Goal: Task Accomplishment & Management: Manage account settings

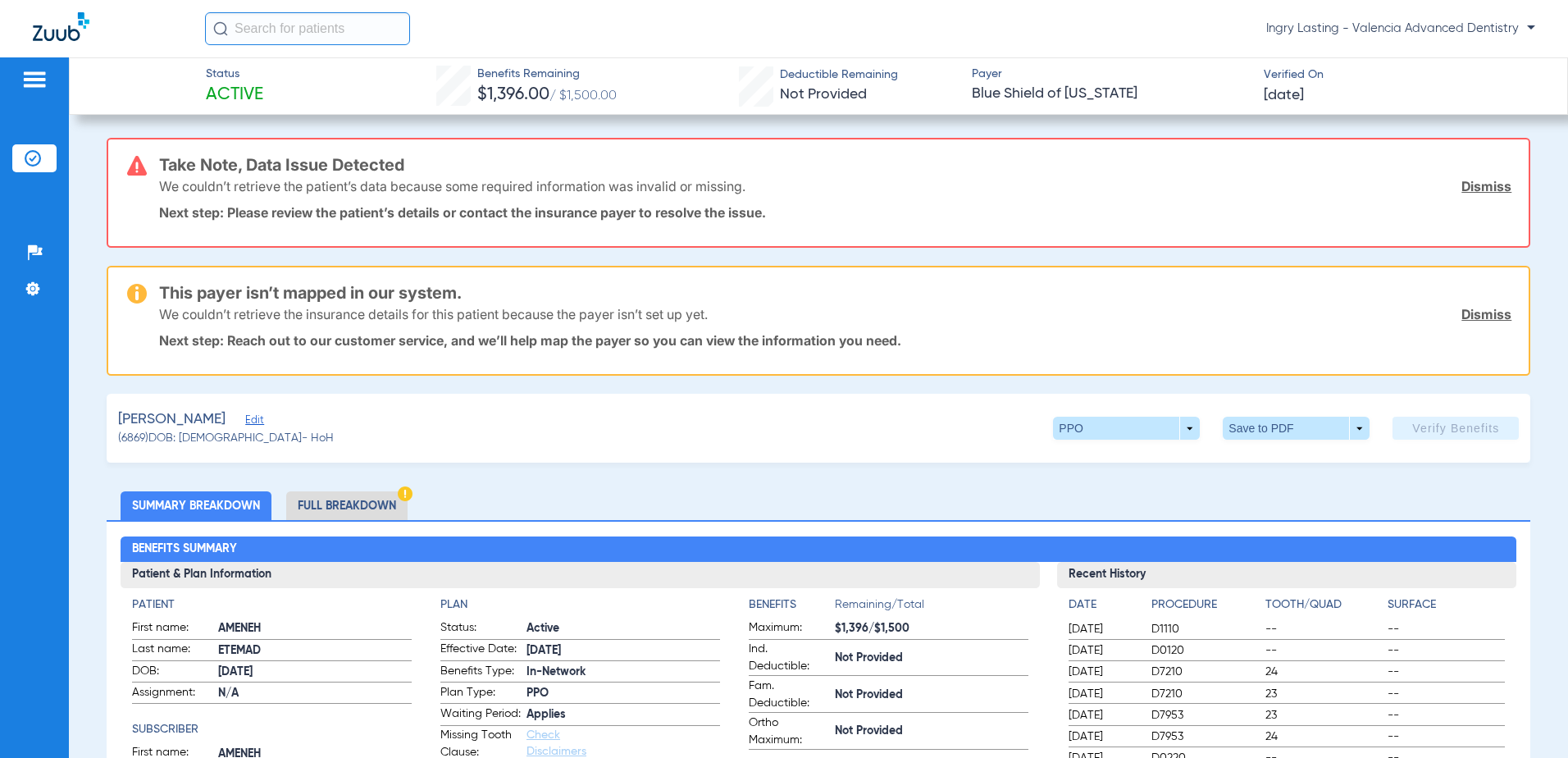
click at [79, 37] on img at bounding box center [60, 26] width 56 height 29
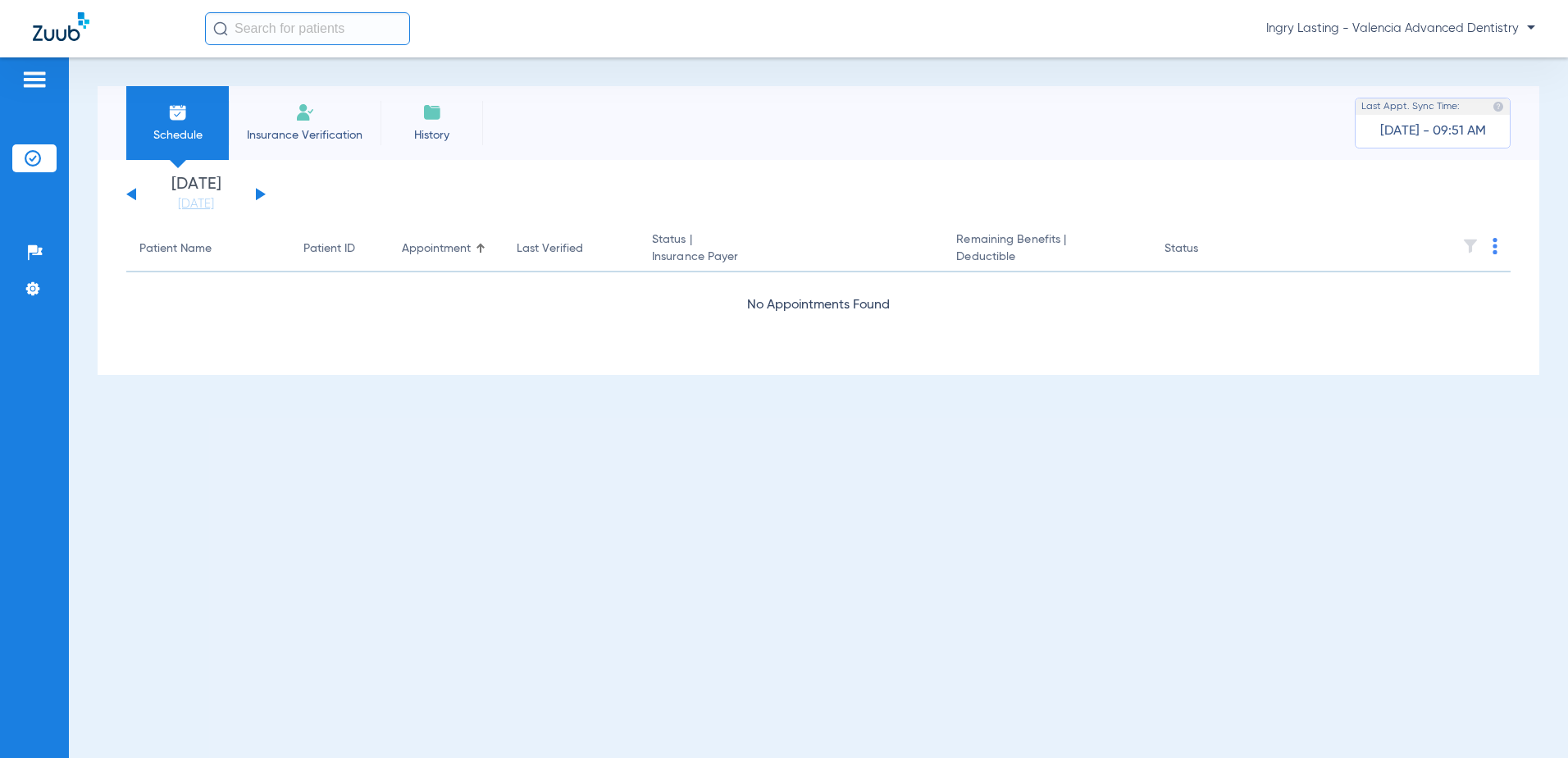
click at [1475, 23] on span "Ingry Lasting - Valencia Advanced Dentistry" at bounding box center [1401, 29] width 269 height 17
click at [1459, 64] on span "Account Selection" at bounding box center [1473, 58] width 92 height 12
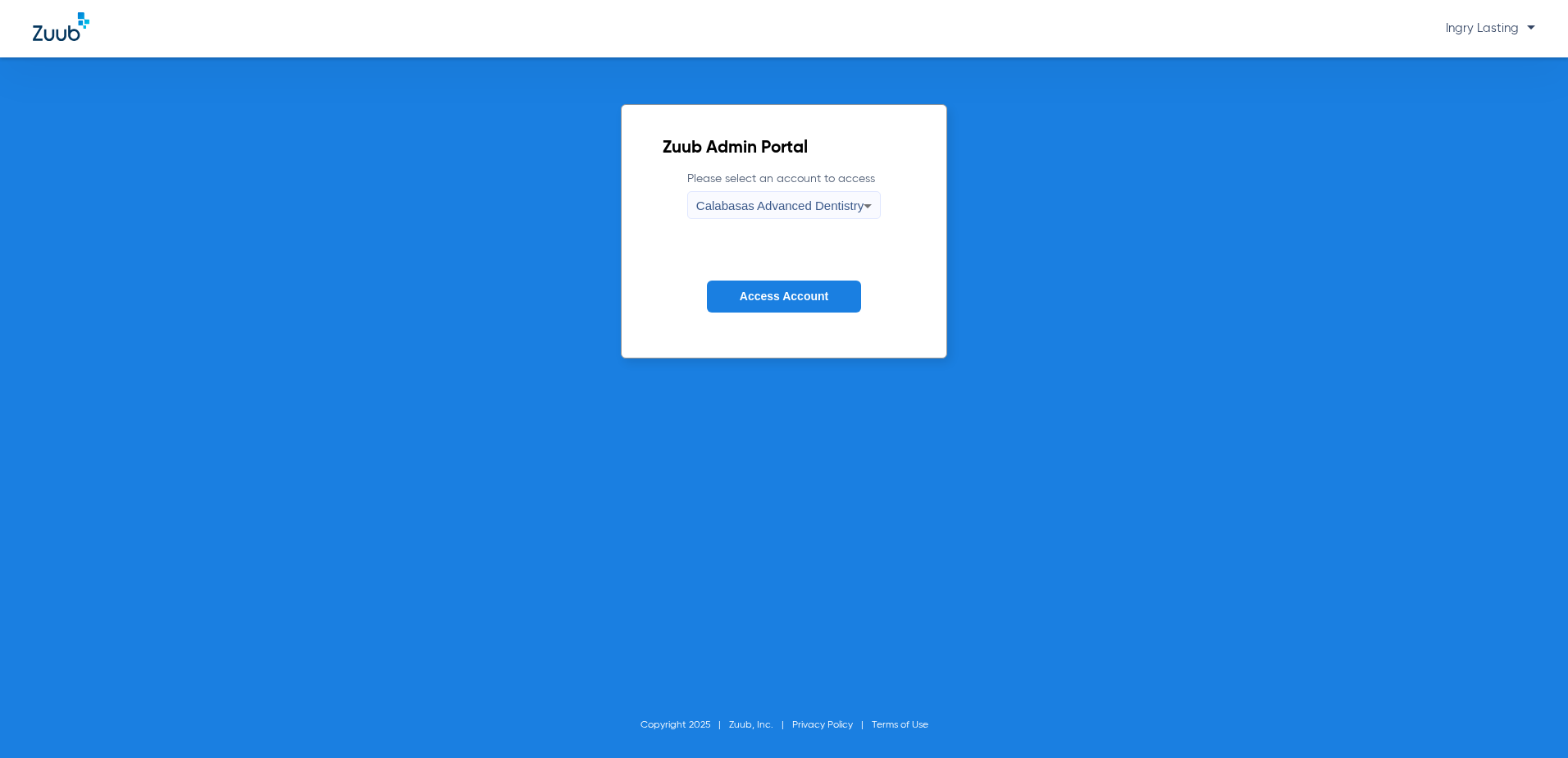
click at [718, 211] on span "Calabasas Advanced Dentistry" at bounding box center [779, 206] width 167 height 14
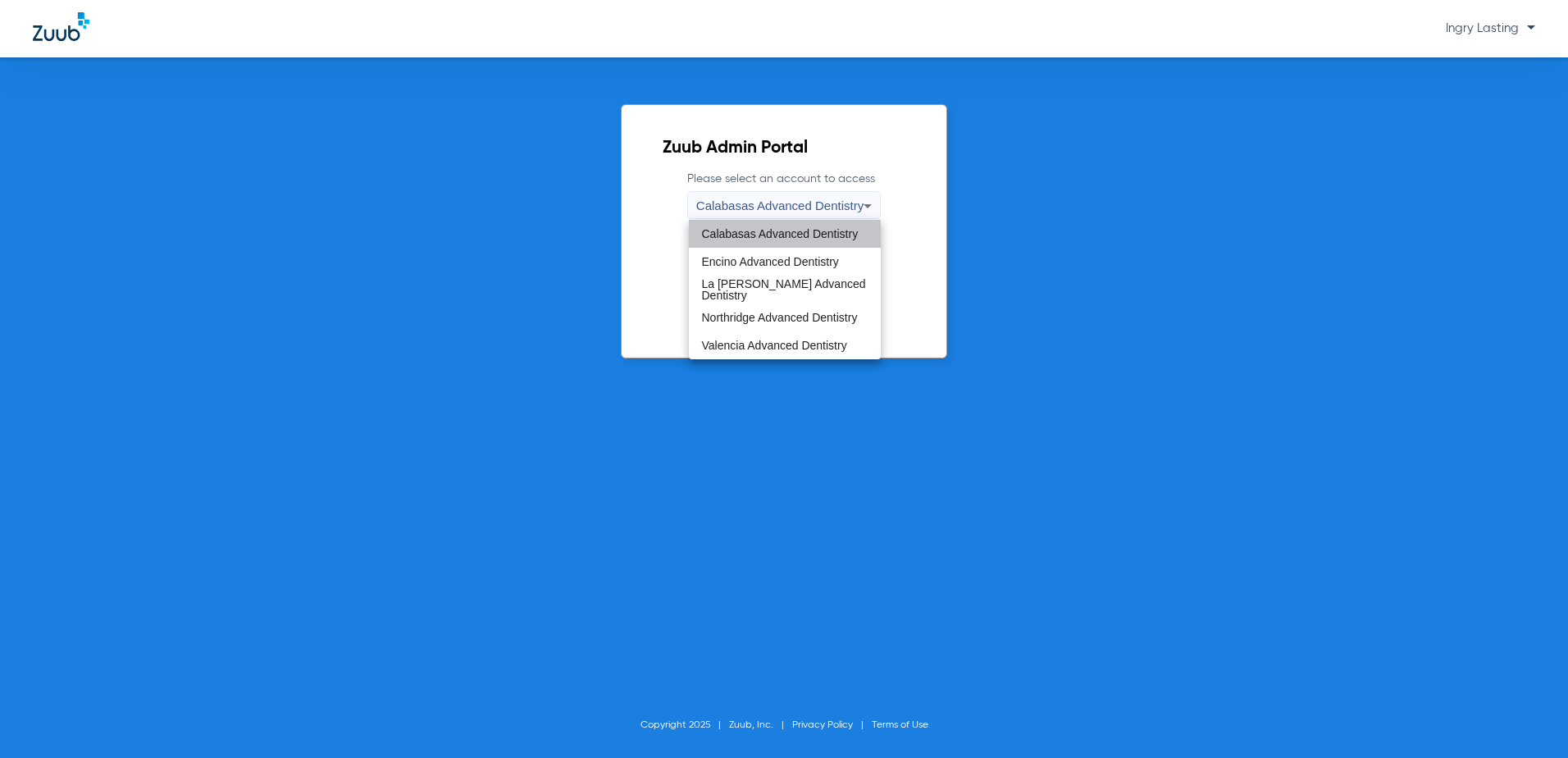
click at [729, 228] on span "Calabasas Advanced Dentistry" at bounding box center [780, 234] width 156 height 12
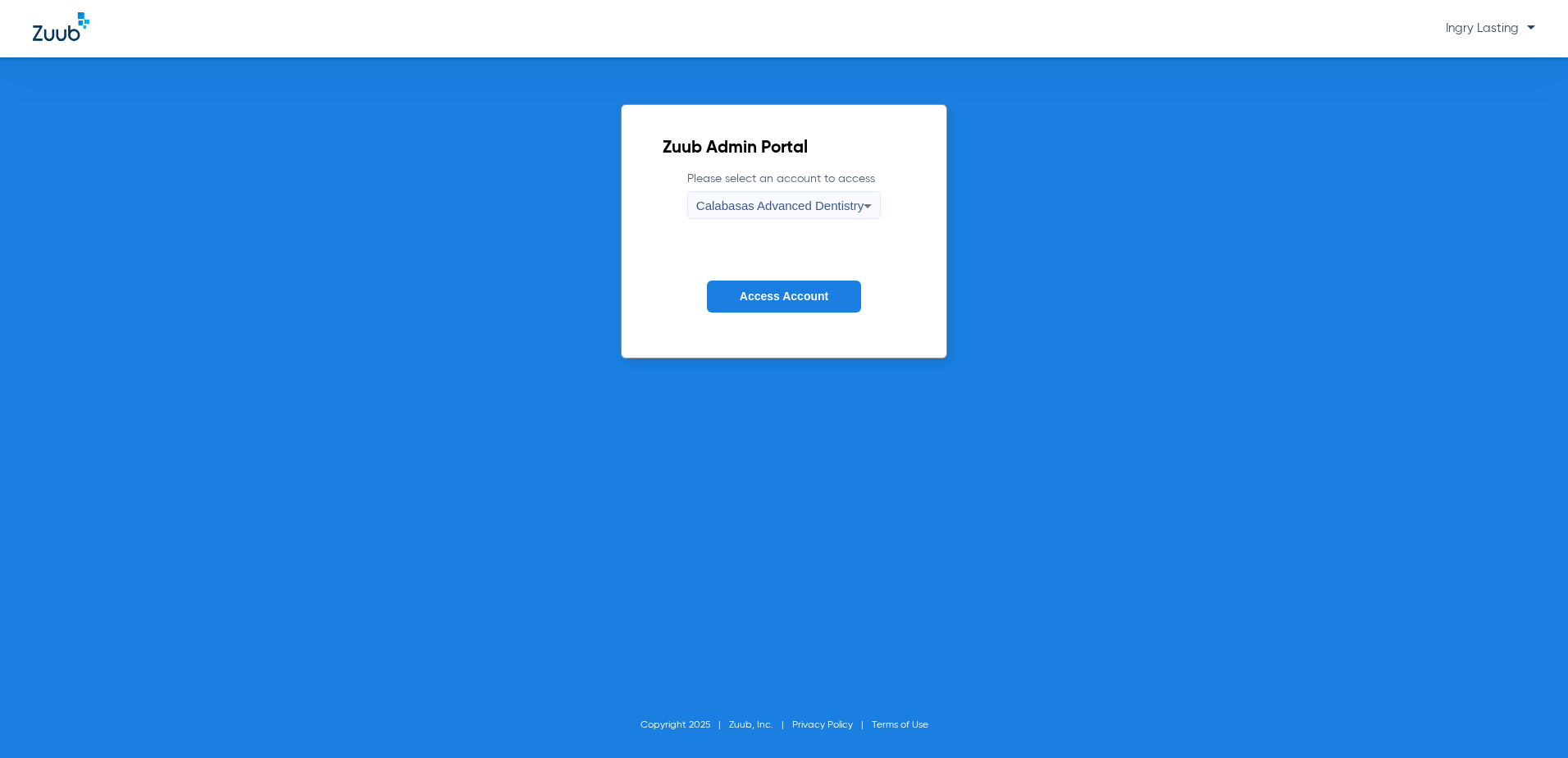
click at [761, 305] on button "Access Account" at bounding box center [784, 296] width 154 height 32
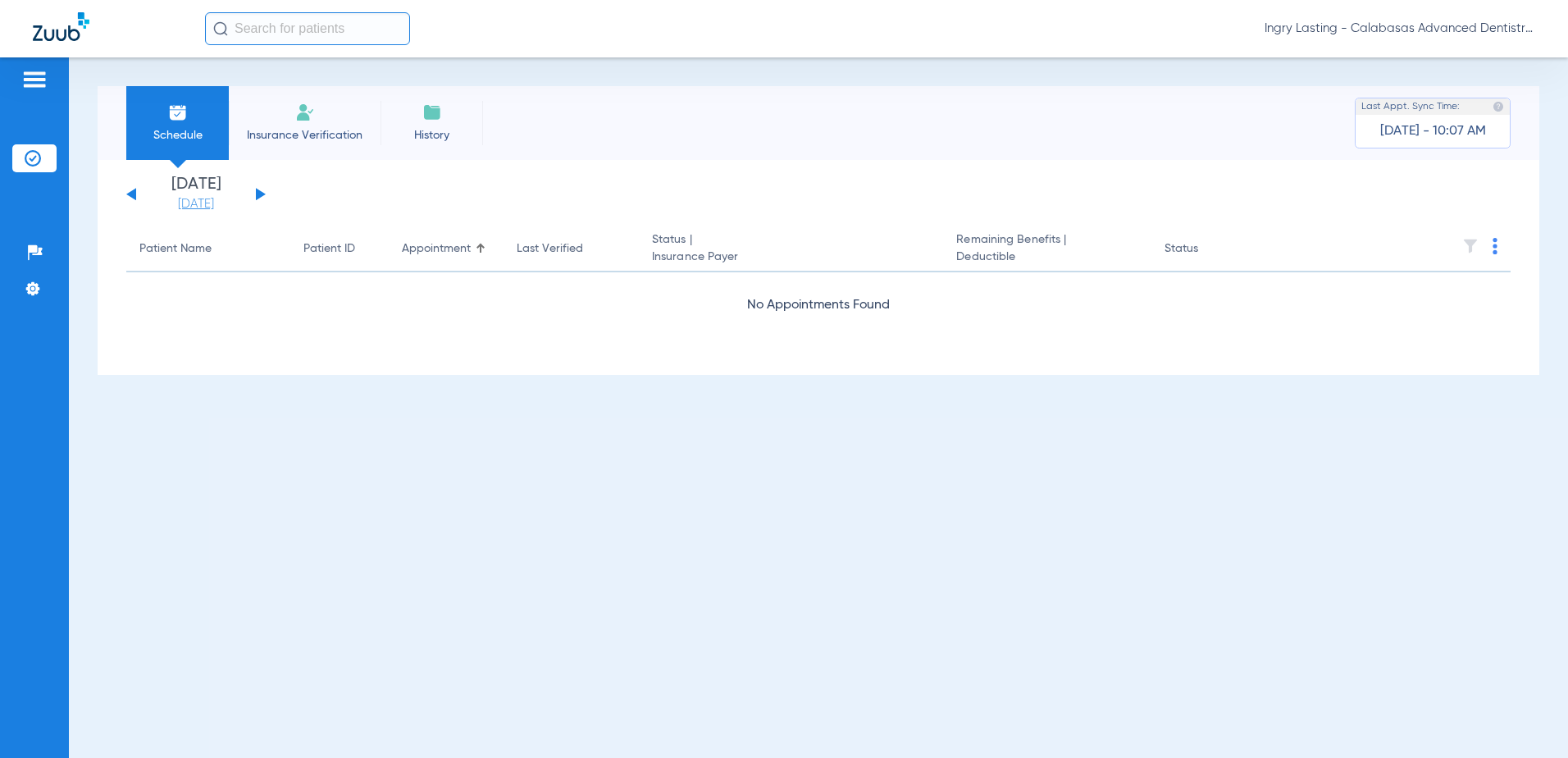
click at [210, 196] on link "[DATE]" at bounding box center [197, 204] width 99 height 17
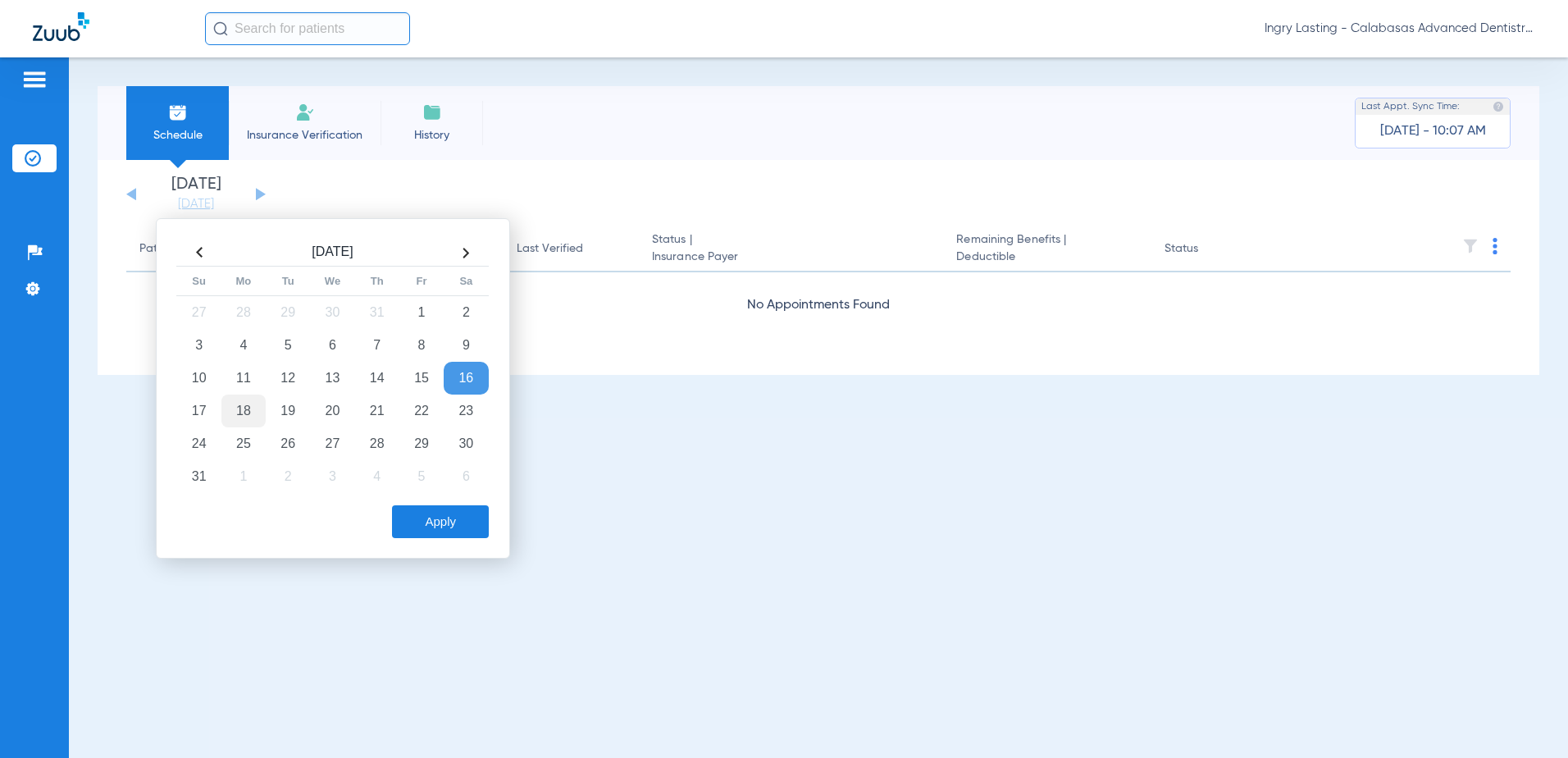
click at [238, 413] on td "18" at bounding box center [243, 410] width 44 height 33
click at [447, 508] on button "Apply" at bounding box center [441, 521] width 97 height 33
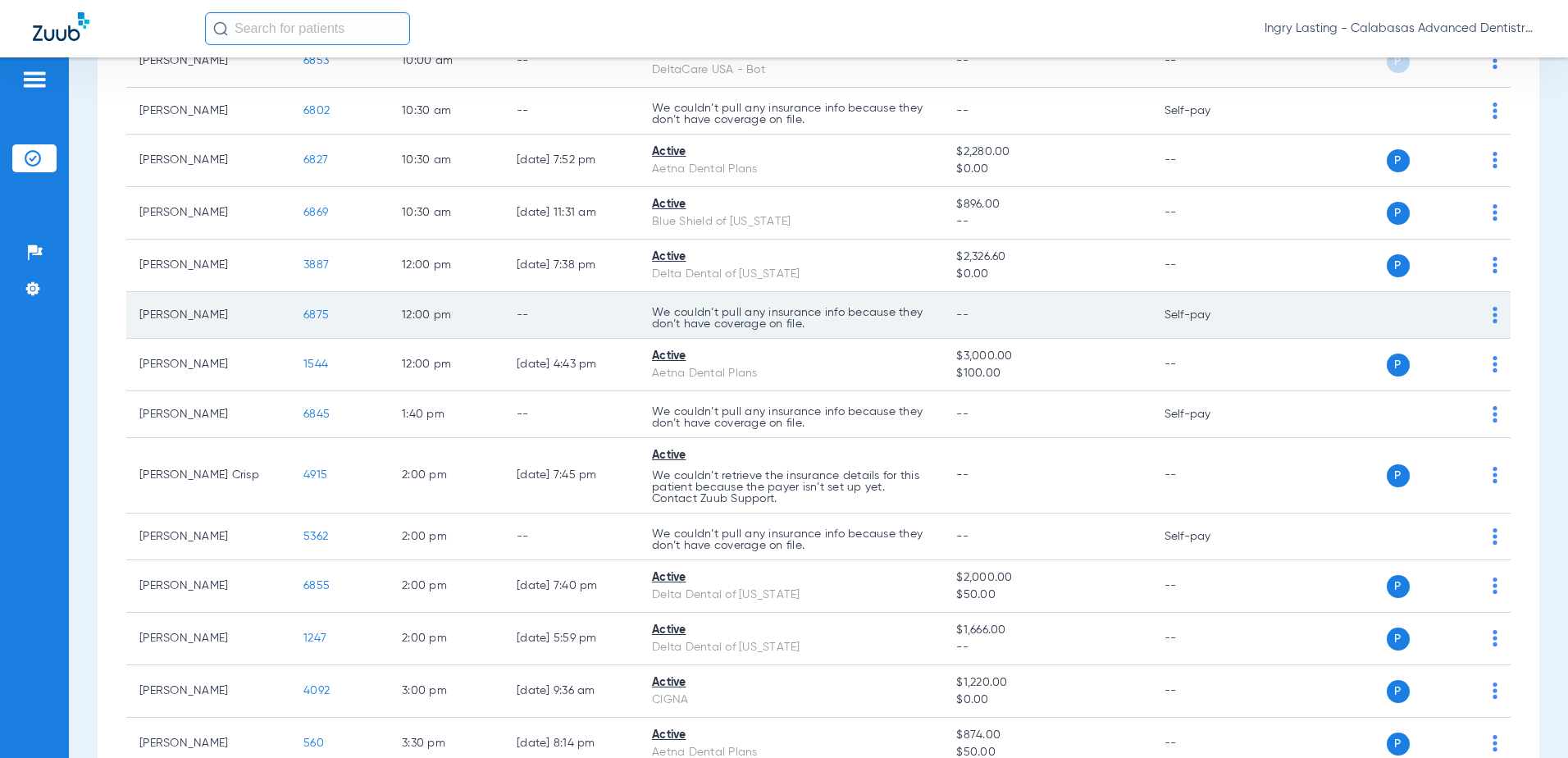
scroll to position [768, 0]
